Goal: Find specific page/section: Find specific page/section

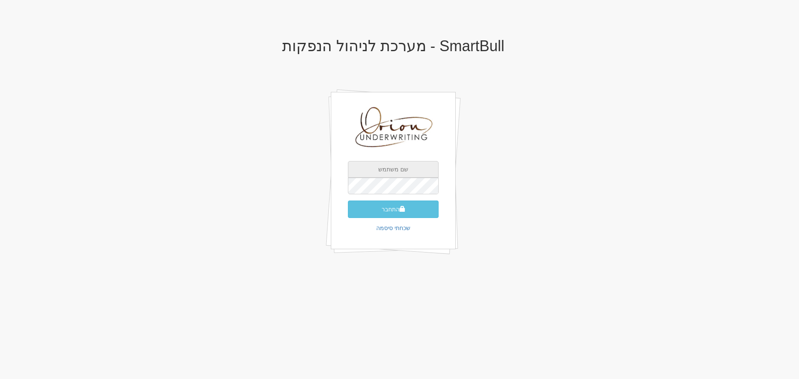
click at [393, 167] on input "text" at bounding box center [393, 169] width 91 height 17
type input "[EMAIL_ADDRESS][DOMAIN_NAME]"
click at [395, 210] on button "התחבר" at bounding box center [393, 209] width 91 height 17
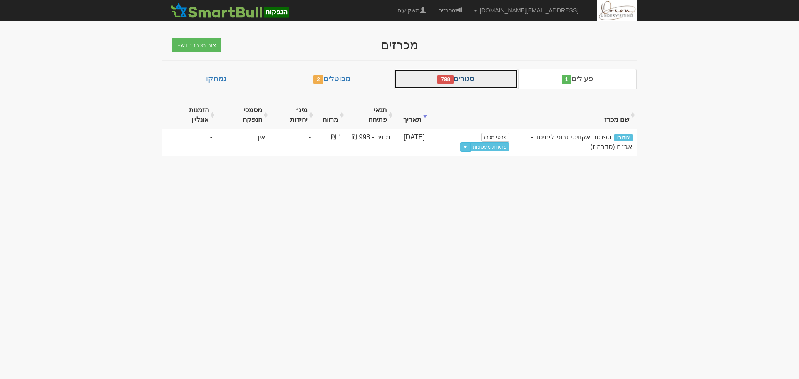
click at [480, 74] on link "סגורים 798" at bounding box center [456, 79] width 124 height 20
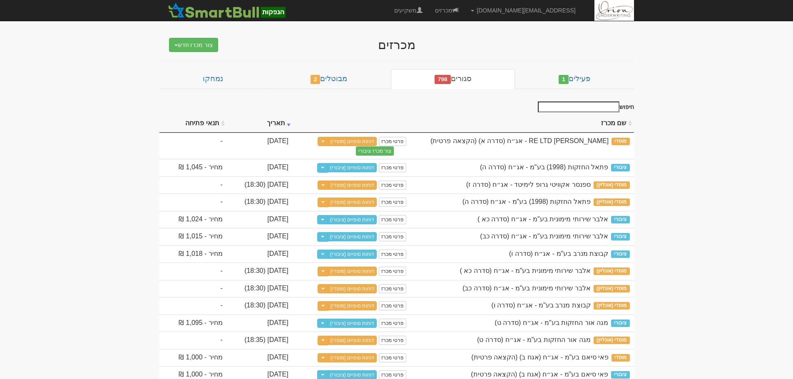
click at [597, 106] on input "חיפוש" at bounding box center [579, 107] width 82 height 11
click at [597, 104] on input "חיפוש" at bounding box center [579, 107] width 82 height 11
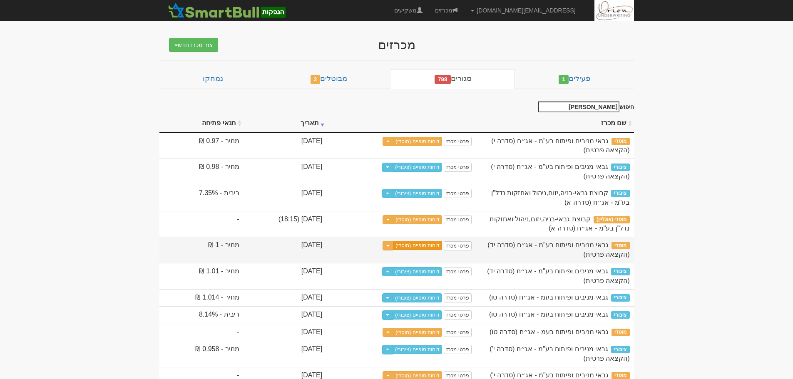
type input "[PERSON_NAME]"
click at [434, 248] on link "דוחות סופיים (מוסדי)" at bounding box center [417, 245] width 49 height 9
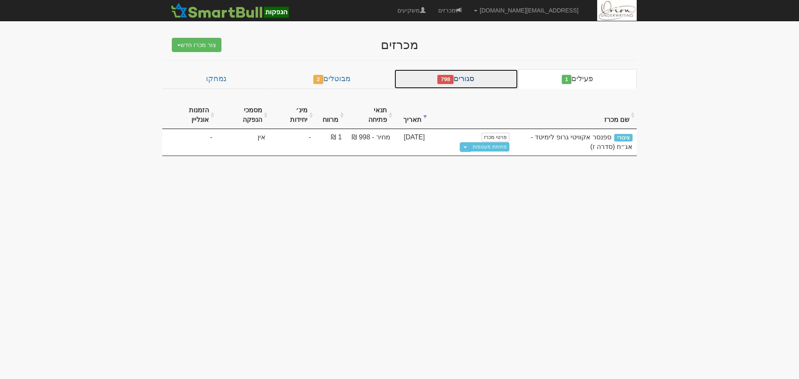
click at [456, 70] on link "סגורים 798" at bounding box center [456, 79] width 124 height 20
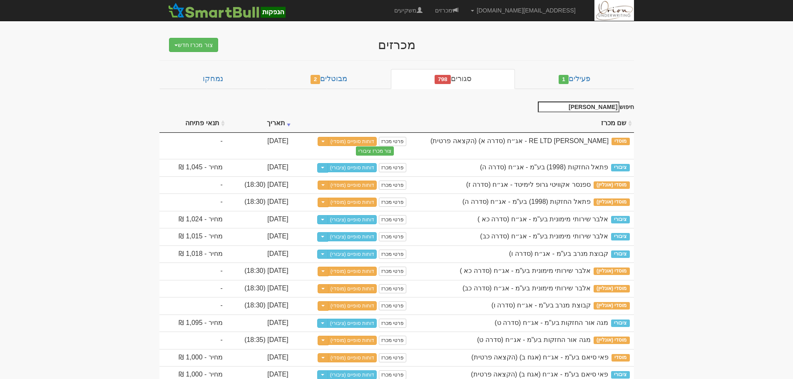
click at [596, 106] on input "[PERSON_NAME]" at bounding box center [579, 107] width 82 height 11
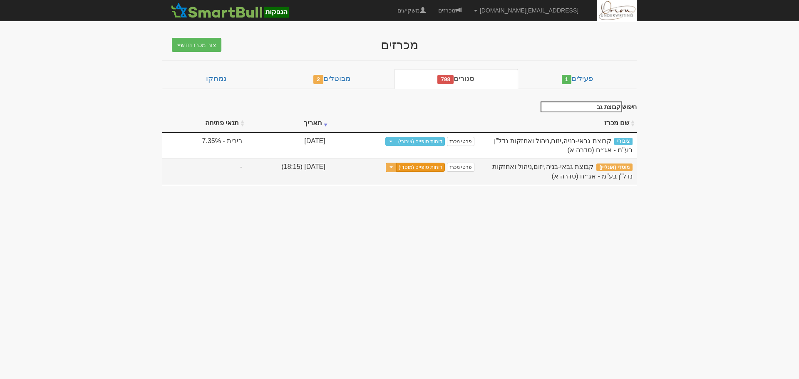
type input "קבוצת גב"
click at [429, 166] on link "דוחות סופיים (מוסדי)" at bounding box center [420, 167] width 49 height 9
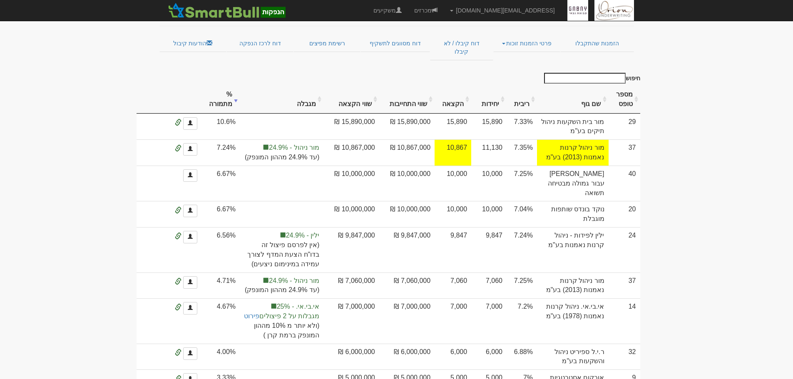
scroll to position [83, 0]
drag, startPoint x: 714, startPoint y: 205, endPoint x: 690, endPoint y: 204, distance: 24.2
